Goal: Unclear: Browse casually

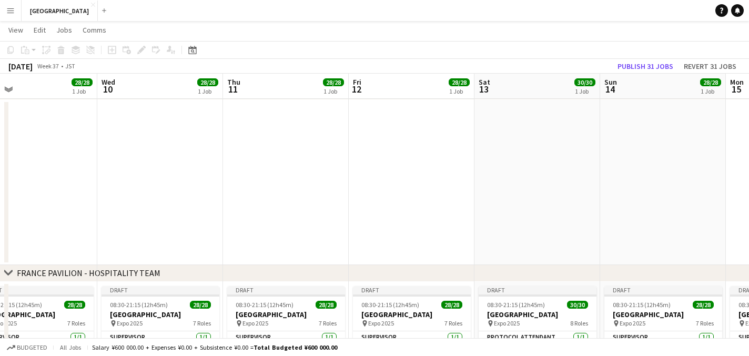
scroll to position [0, 403]
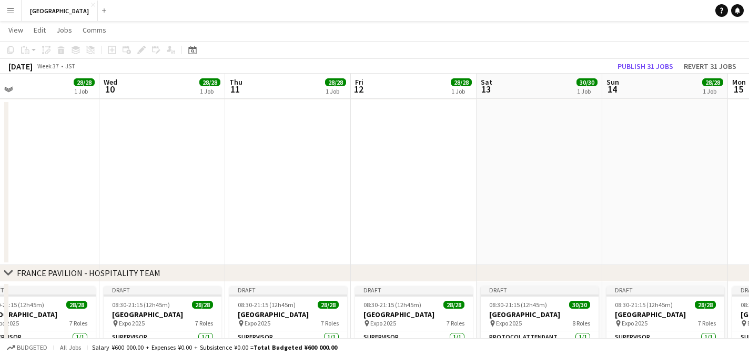
click at [260, 119] on app-date-cell at bounding box center [288, 182] width 126 height 165
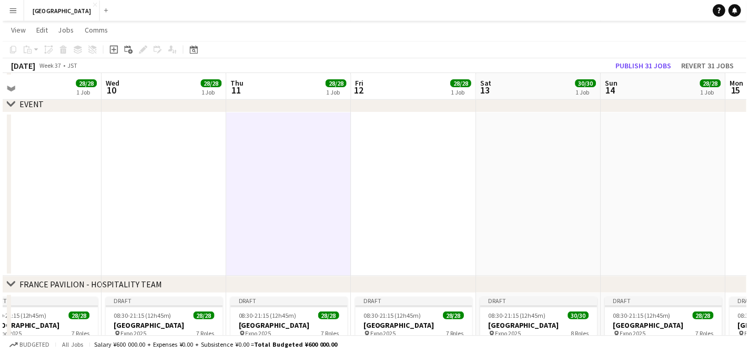
scroll to position [105, 0]
